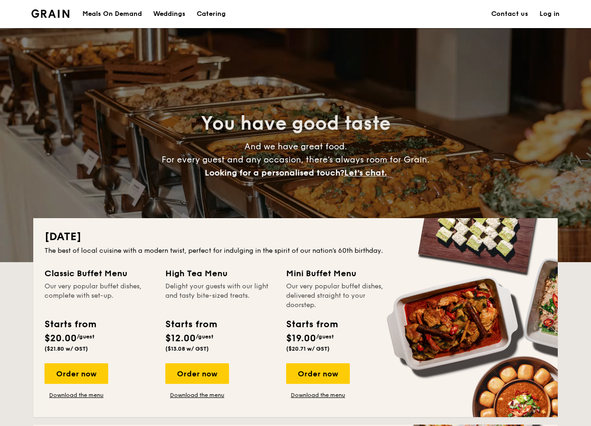
click at [120, 11] on div "Meals On Demand" at bounding box center [111, 14] width 59 height 28
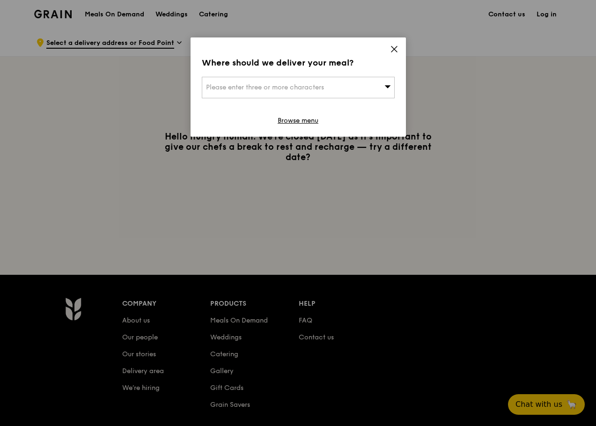
click at [391, 48] on icon at bounding box center [394, 49] width 8 height 8
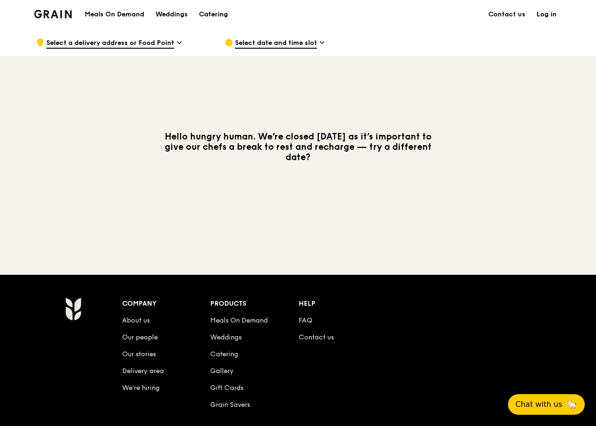
click at [212, 10] on div "Catering" at bounding box center [213, 14] width 29 height 28
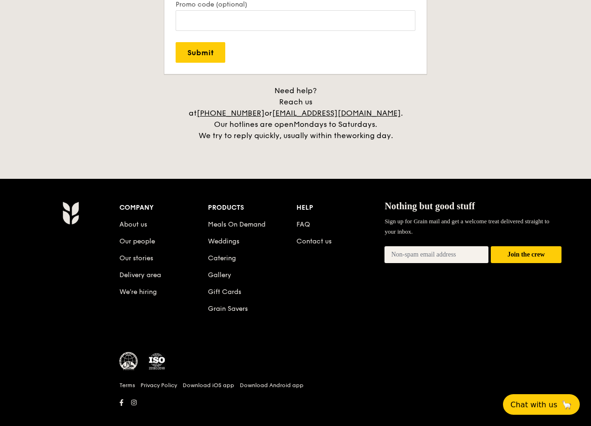
scroll to position [2113, 0]
